Goal: Navigation & Orientation: Find specific page/section

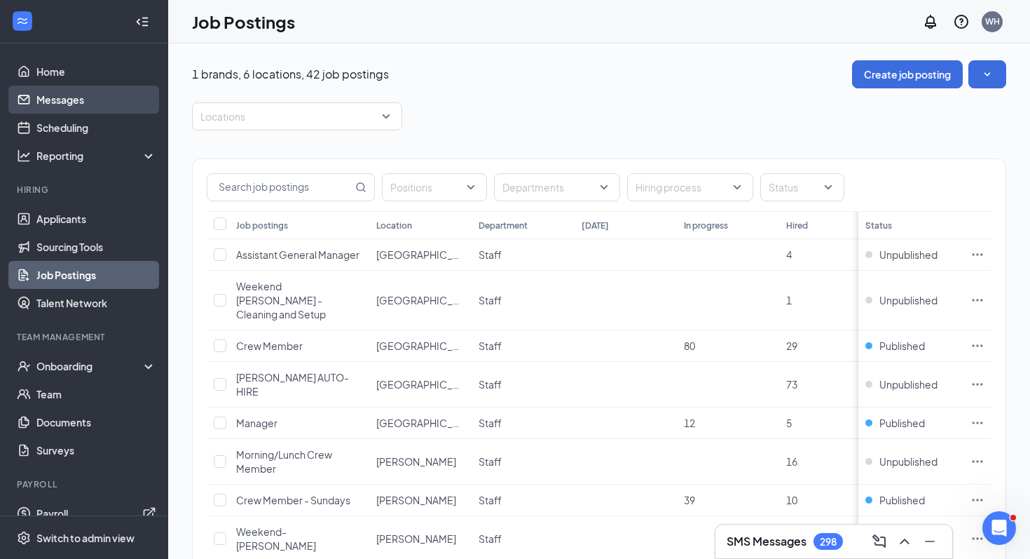
click at [76, 95] on link "Messages" at bounding box center [96, 100] width 120 height 28
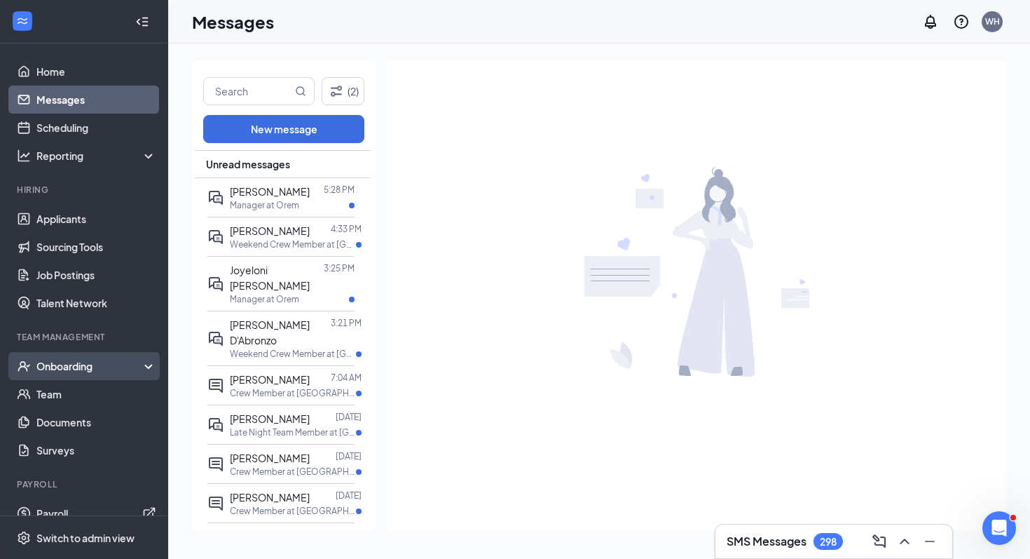
scroll to position [18, 0]
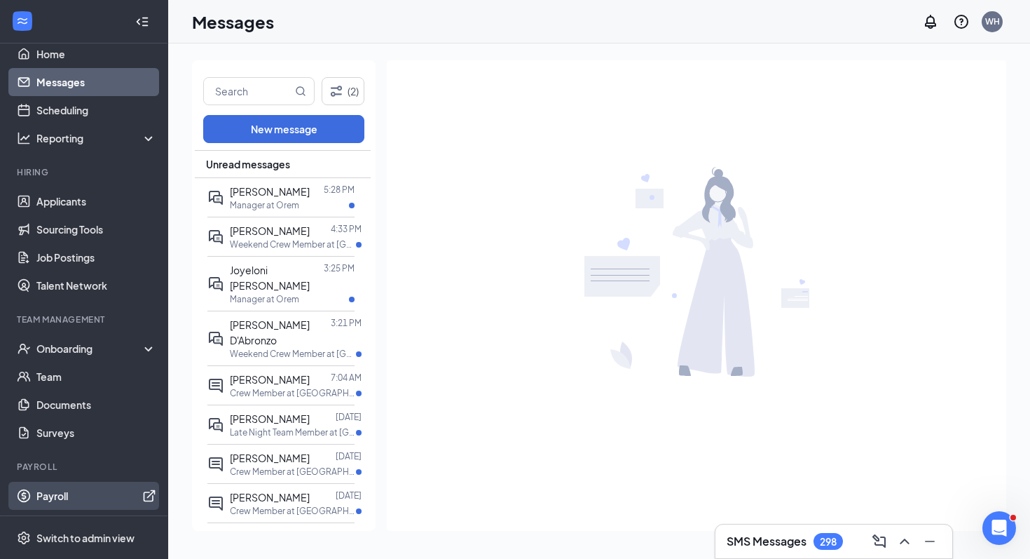
click at [83, 493] on link "Payroll" at bounding box center [96, 496] width 120 height 28
